Goal: Entertainment & Leisure: Consume media (video, audio)

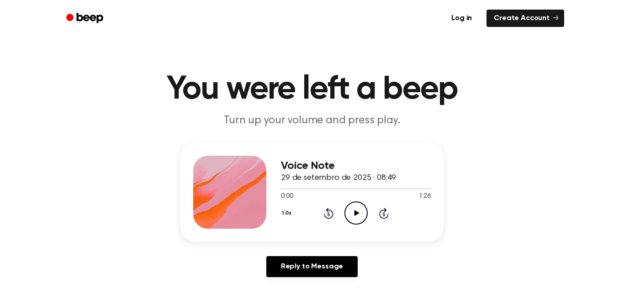
click at [359, 213] on icon "Play Audio" at bounding box center [356, 213] width 23 height 23
click at [309, 191] on div at bounding box center [356, 188] width 150 height 7
click at [352, 214] on icon "Pause Audio" at bounding box center [356, 213] width 23 height 23
click at [352, 214] on icon "Play Audio" at bounding box center [356, 213] width 23 height 23
click at [352, 214] on icon "Pause Audio" at bounding box center [356, 213] width 23 height 23
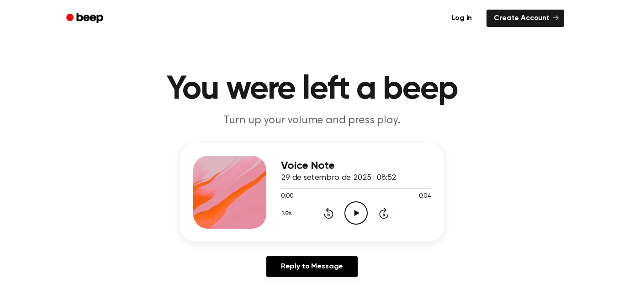
click at [357, 209] on icon "Play Audio" at bounding box center [356, 213] width 23 height 23
click at [359, 218] on icon "Play Audio" at bounding box center [356, 213] width 23 height 23
click at [358, 213] on icon at bounding box center [356, 213] width 5 height 6
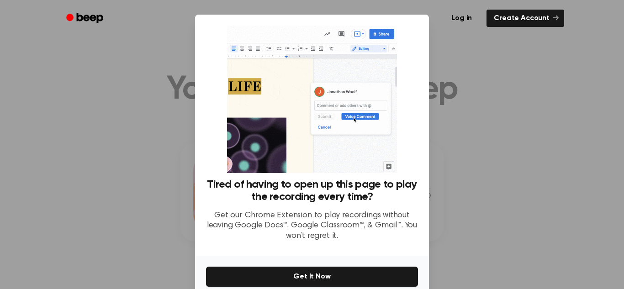
click at [548, 120] on div at bounding box center [312, 144] width 624 height 289
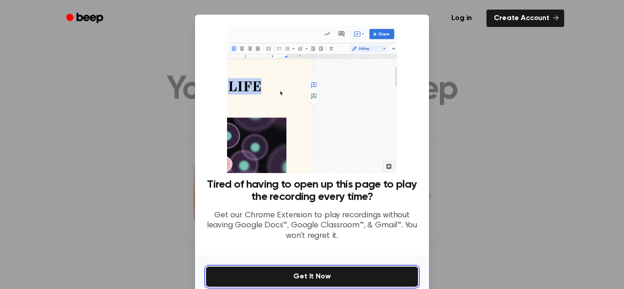
click at [317, 271] on button "Get It Now" at bounding box center [312, 277] width 212 height 20
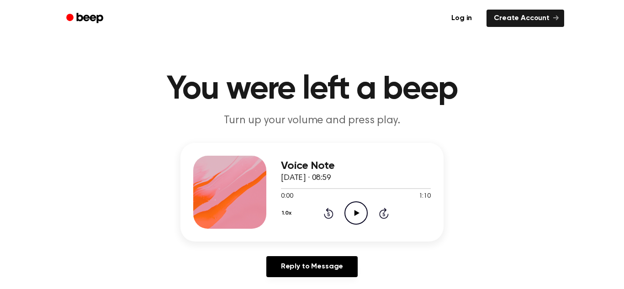
click at [362, 210] on icon "Play Audio" at bounding box center [356, 213] width 23 height 23
